Goal: Navigation & Orientation: Find specific page/section

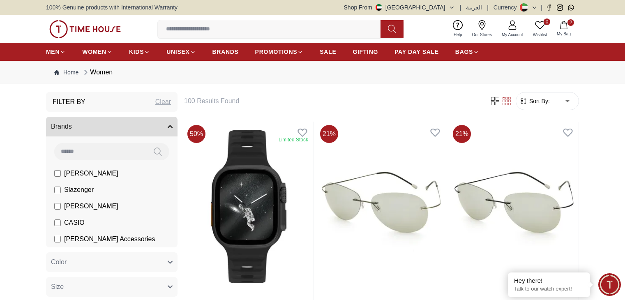
scroll to position [398, 0]
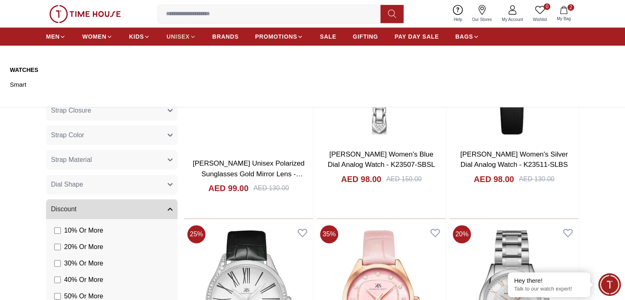
click at [192, 35] on icon at bounding box center [193, 37] width 6 height 6
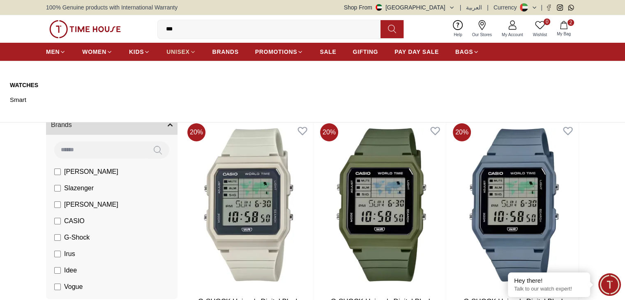
click at [190, 50] on icon at bounding box center [193, 52] width 6 height 6
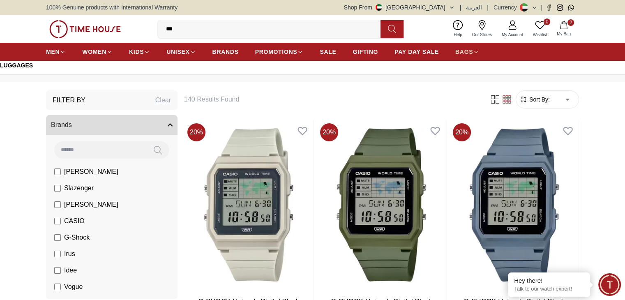
click at [464, 52] on span "BAGS" at bounding box center [465, 52] width 18 height 8
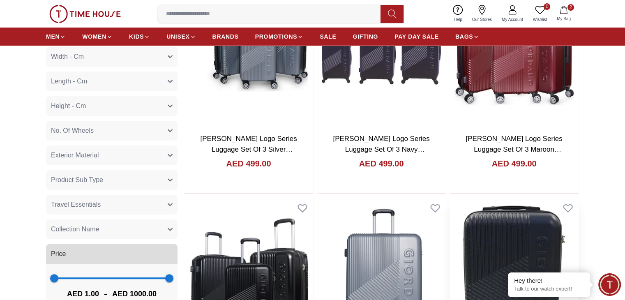
scroll to position [247, 0]
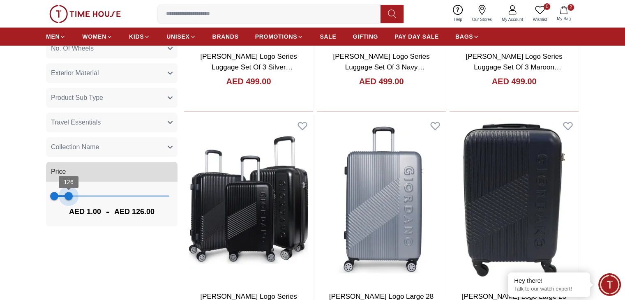
drag, startPoint x: 171, startPoint y: 201, endPoint x: 69, endPoint y: 198, distance: 102.0
click at [69, 198] on span "126" at bounding box center [69, 196] width 8 height 8
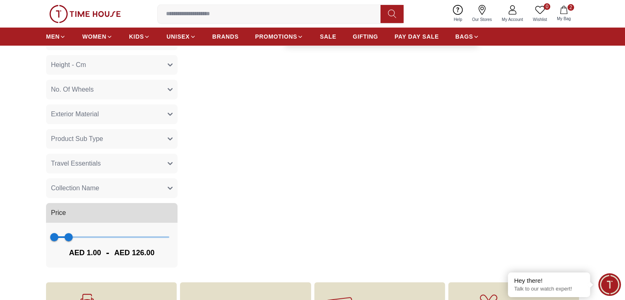
scroll to position [247, 0]
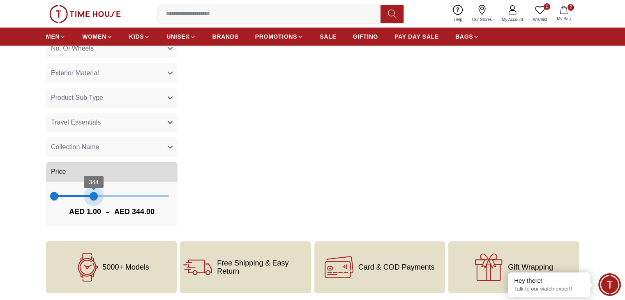
drag, startPoint x: 71, startPoint y: 196, endPoint x: 94, endPoint y: 199, distance: 22.9
click at [94, 199] on span "344" at bounding box center [94, 196] width 8 height 8
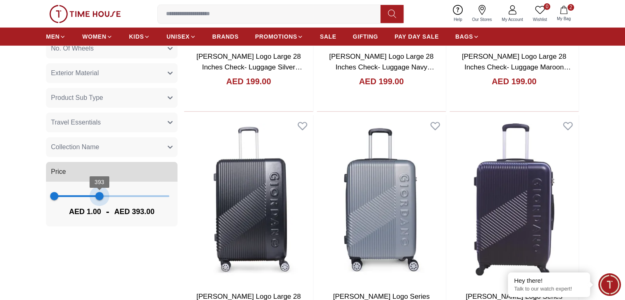
type input "***"
click at [91, 200] on span "322" at bounding box center [91, 196] width 8 height 8
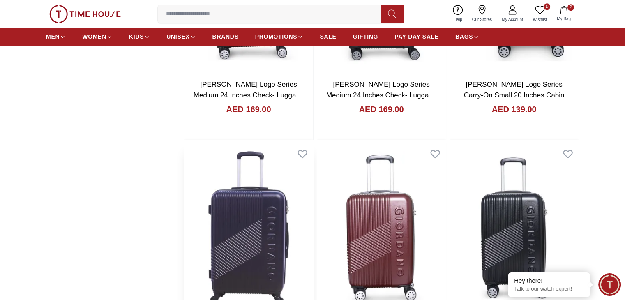
scroll to position [722, 0]
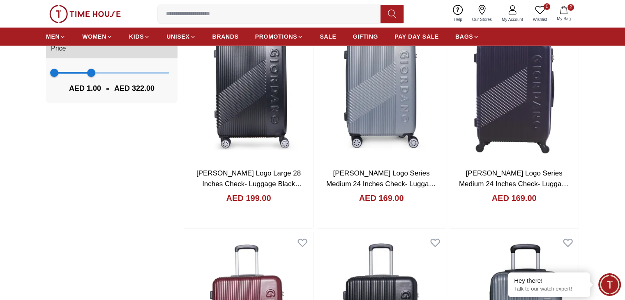
scroll to position [617, 0]
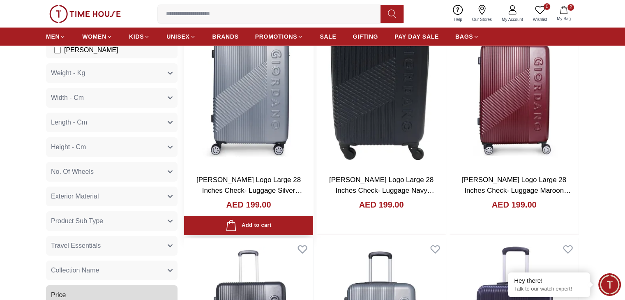
scroll to position [0, 0]
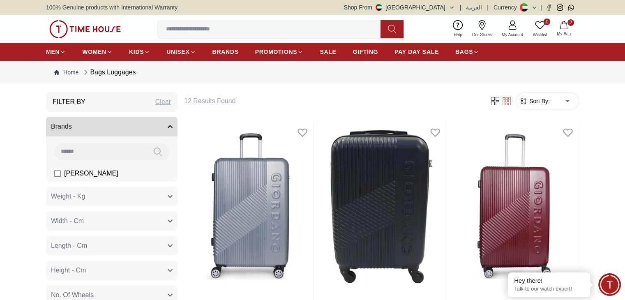
click at [134, 152] on input at bounding box center [100, 151] width 92 height 16
